Goal: Task Accomplishment & Management: Use online tool/utility

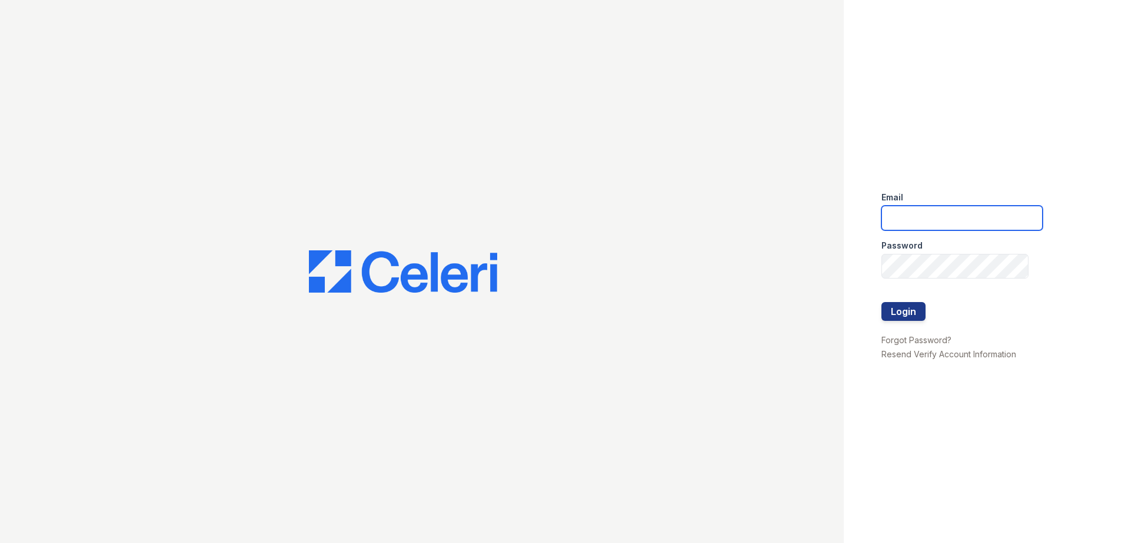
click at [993, 218] on input "email" at bounding box center [961, 218] width 161 height 25
type input "j"
type input "arrivewestborough@trinity-pm.com"
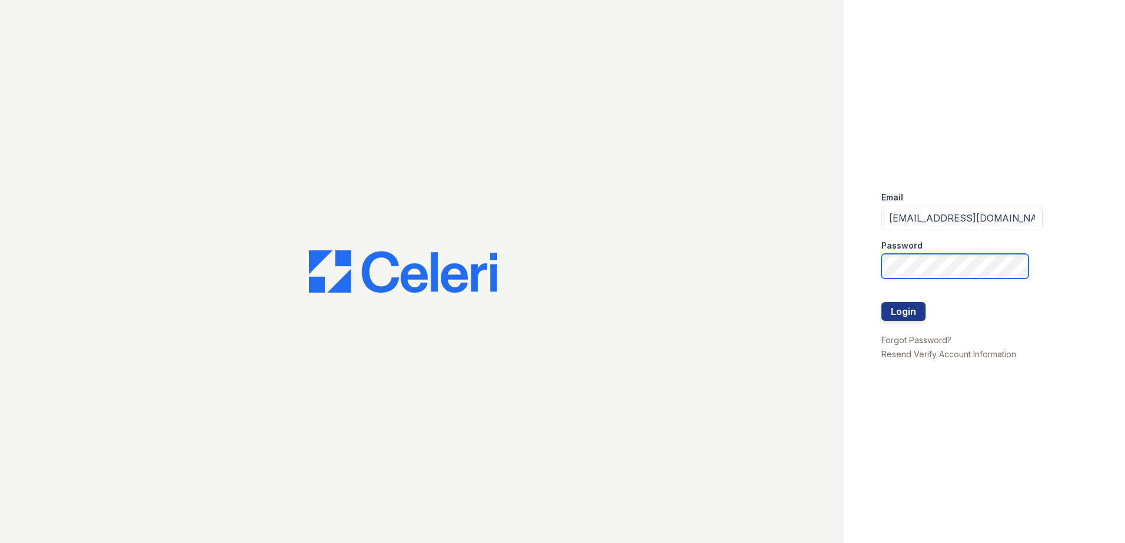
click at [881, 302] on button "Login" at bounding box center [903, 311] width 44 height 19
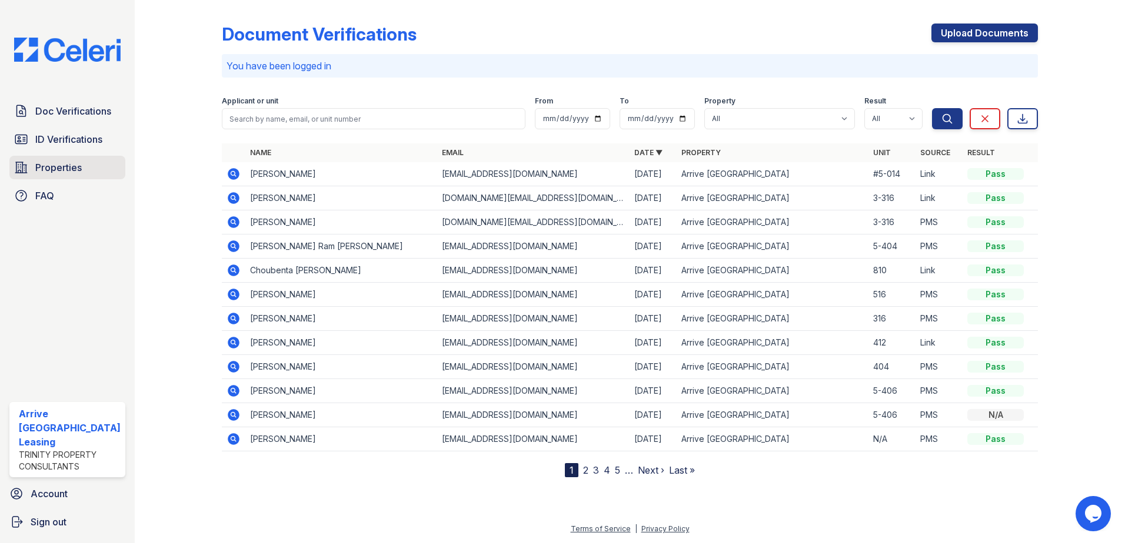
click at [74, 162] on span "Properties" at bounding box center [58, 168] width 46 height 14
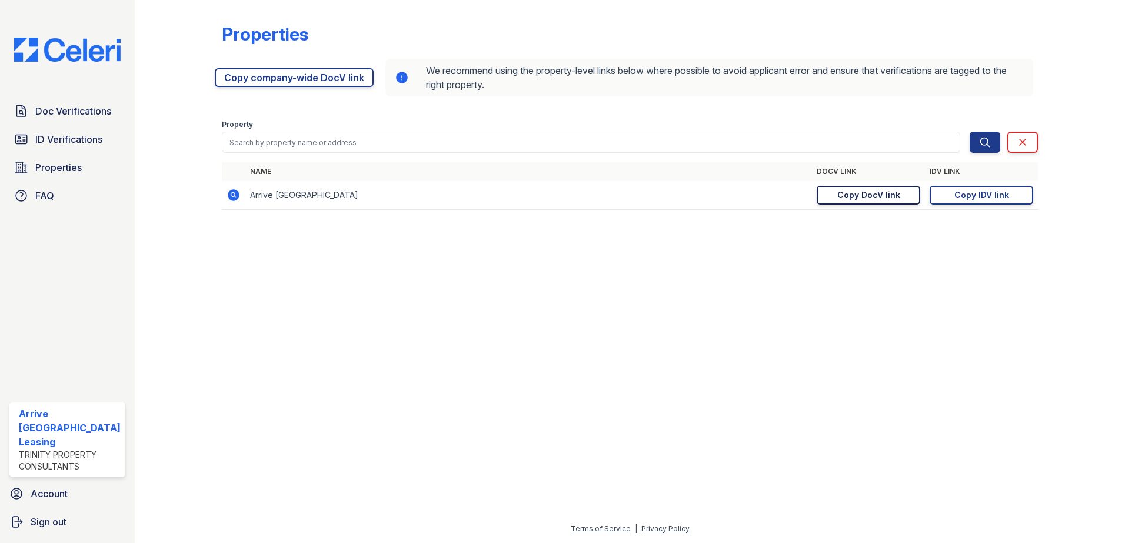
click at [862, 194] on div "Copy DocV link" at bounding box center [868, 195] width 63 height 12
click at [983, 197] on div "Copy IDV link" at bounding box center [981, 195] width 55 height 12
click at [889, 199] on div "Copy DocV link" at bounding box center [868, 195] width 63 height 12
click at [970, 195] on div "Copy IDV link" at bounding box center [981, 195] width 55 height 12
